Goal: Task Accomplishment & Management: Manage account settings

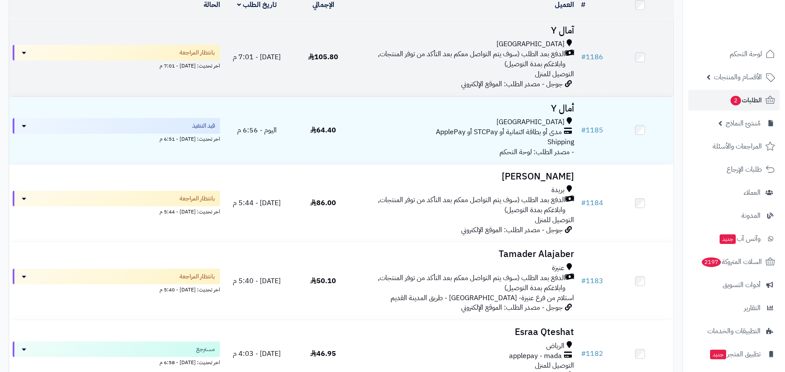
scroll to position [174, 0]
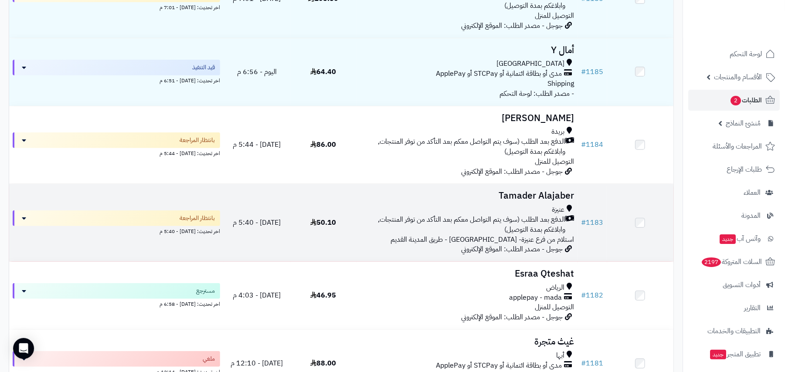
click at [480, 215] on span "الدفع بعد الطلب (سوف يتم التواصل معكم بعد التأكد من توفر المنتجات, وابلاغكم بمد…" at bounding box center [462, 225] width 205 height 20
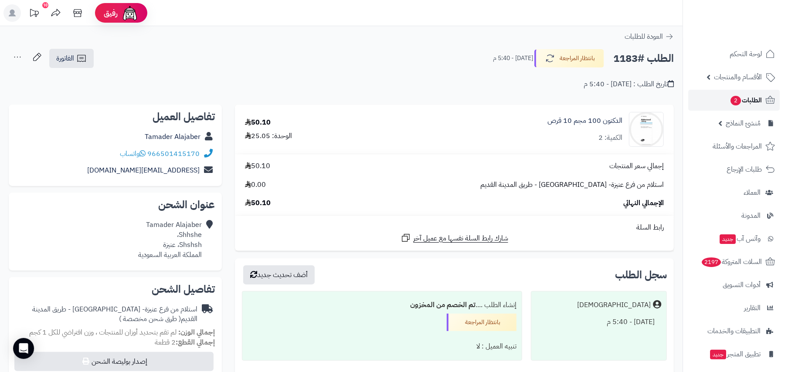
click at [739, 106] on link "الطلبات 2" at bounding box center [734, 100] width 92 height 21
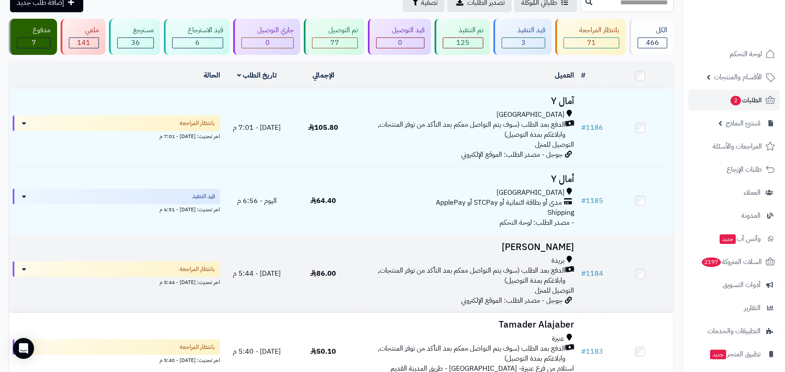
scroll to position [58, 0]
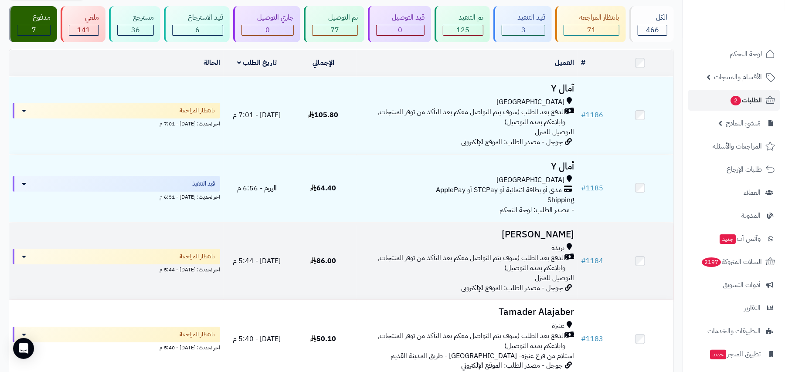
click at [485, 253] on span "الدفع بعد الطلب (سوف يتم التواصل معكم بعد التأكد من توفر المنتجات, وابلاغكم بمد…" at bounding box center [462, 263] width 205 height 20
